Goal: Information Seeking & Learning: Learn about a topic

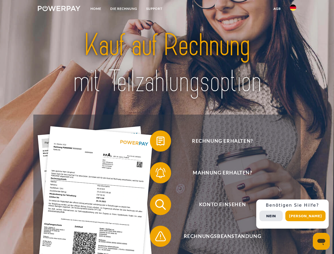
click at [59, 9] on img at bounding box center [59, 8] width 43 height 5
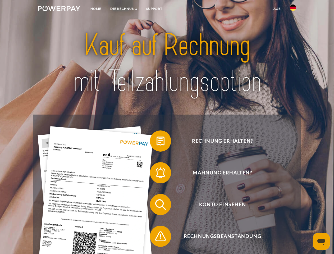
click at [293, 9] on img at bounding box center [293, 7] width 6 height 6
click at [277, 9] on link "agb" at bounding box center [277, 9] width 16 height 10
click at [157, 142] on span at bounding box center [152, 141] width 26 height 26
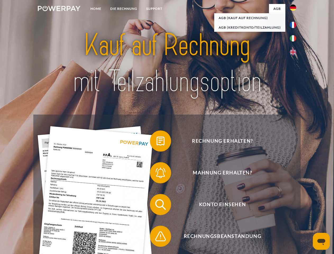
click at [157, 174] on div "Rechnung erhalten? Mahnung erhalten? Konto einsehen" at bounding box center [166, 221] width 267 height 212
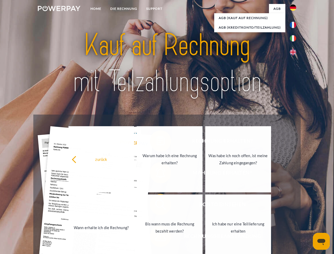
click at [157, 206] on link "Bis wann muss die Rechnung bezahlt werden?" at bounding box center [170, 227] width 66 height 66
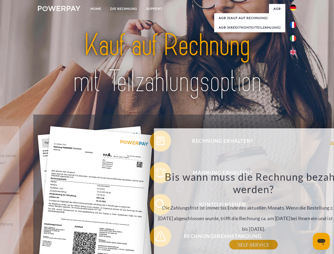
click at [157, 237] on div "Bis wann muss die Rechnung bezahlt werden? Die Zahlungsfrist ist immer bis Ende…" at bounding box center [253, 207] width 193 height 74
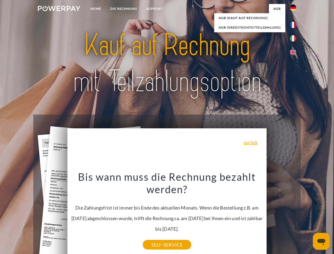
click at [294, 214] on div "Rechnung erhalten? Mahnung erhalten? Konto einsehen" at bounding box center [166, 221] width 267 height 212
click at [282, 215] on span "Konto einsehen" at bounding box center [223, 204] width 130 height 21
click at [307, 216] on header "Home DIE RECHNUNG SUPPORT" at bounding box center [167, 182] width 334 height 365
